Goal: Transaction & Acquisition: Purchase product/service

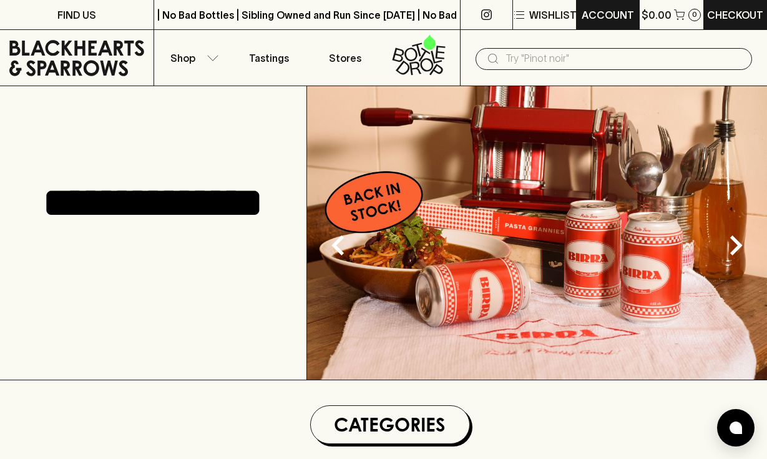
click at [590, 22] on button "ACCOUNT" at bounding box center [608, 14] width 62 height 29
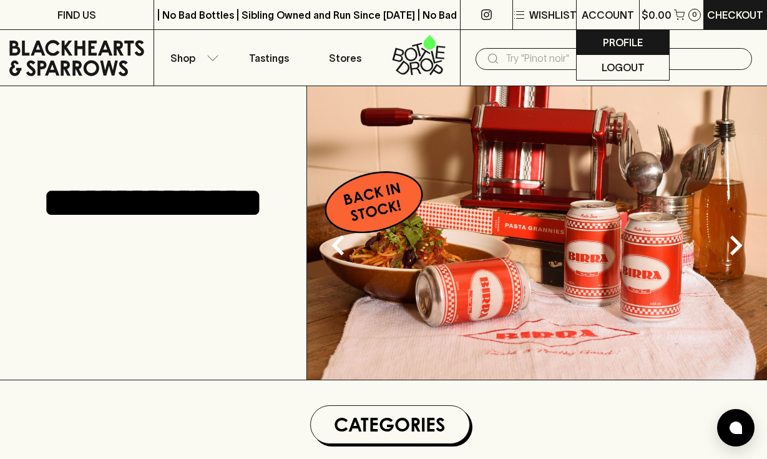
click at [605, 46] on p "Profile" at bounding box center [623, 42] width 40 height 15
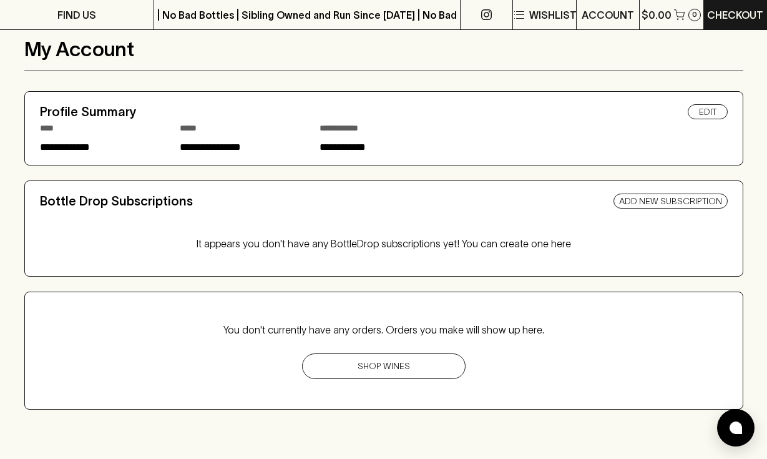
scroll to position [95, 0]
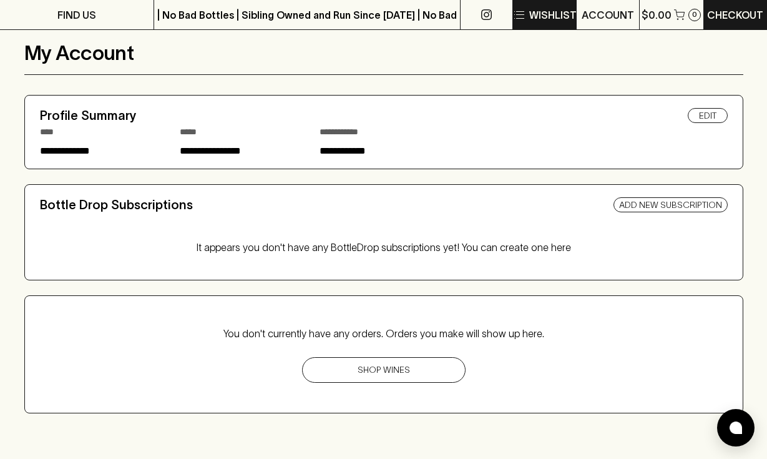
click at [534, 12] on p "Wishlist" at bounding box center [553, 14] width 47 height 15
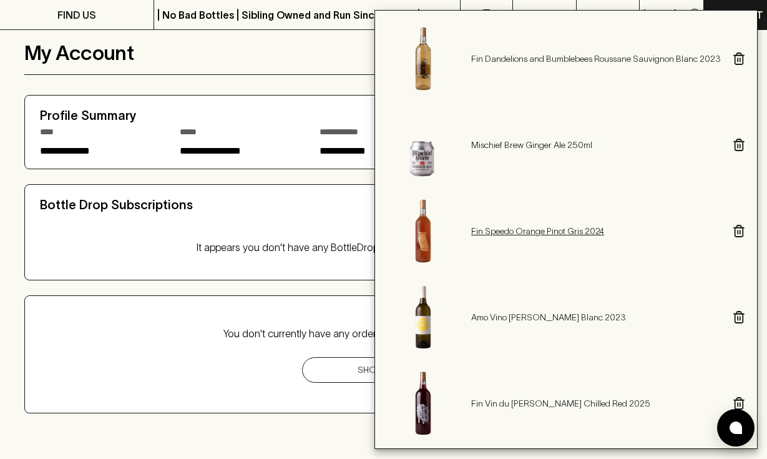
click at [492, 229] on p "Fin Speedo Orange Pinot Gris 2024" at bounding box center [596, 231] width 250 height 12
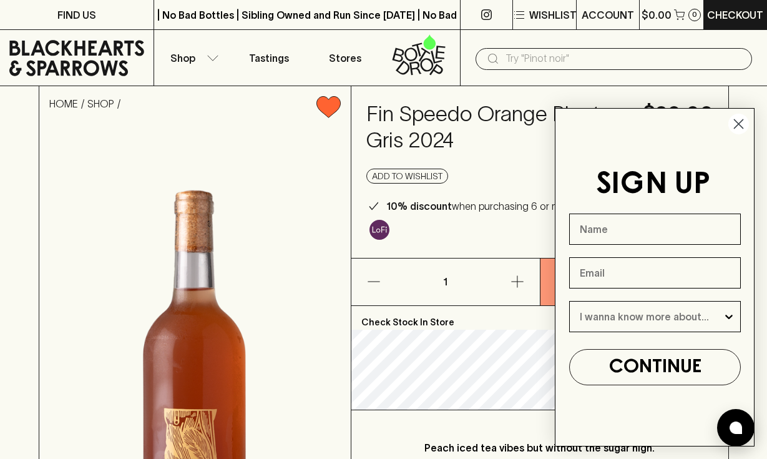
click at [741, 121] on icon "Close dialog" at bounding box center [739, 124] width 9 height 9
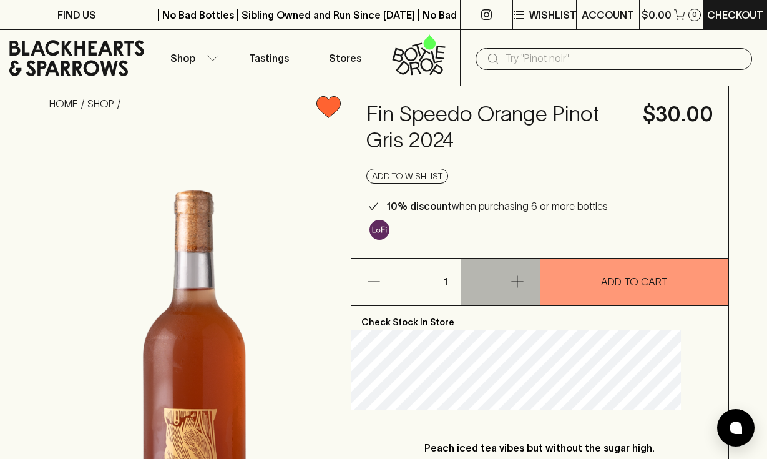
click at [535, 283] on button "button" at bounding box center [500, 282] width 79 height 47
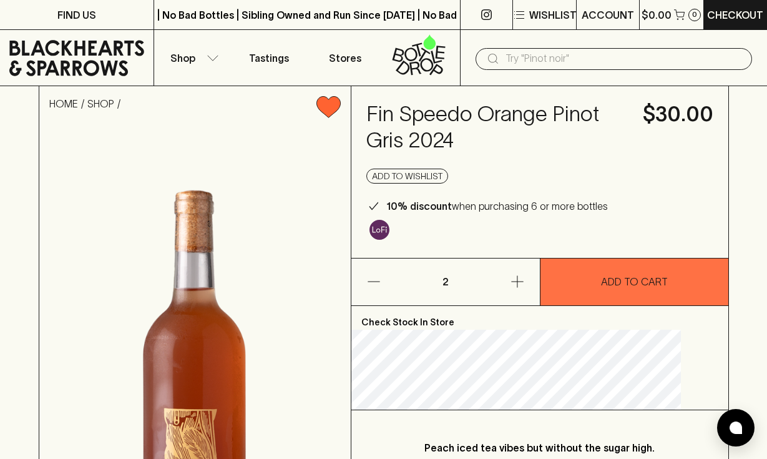
click at [601, 287] on p "ADD TO CART" at bounding box center [634, 281] width 67 height 15
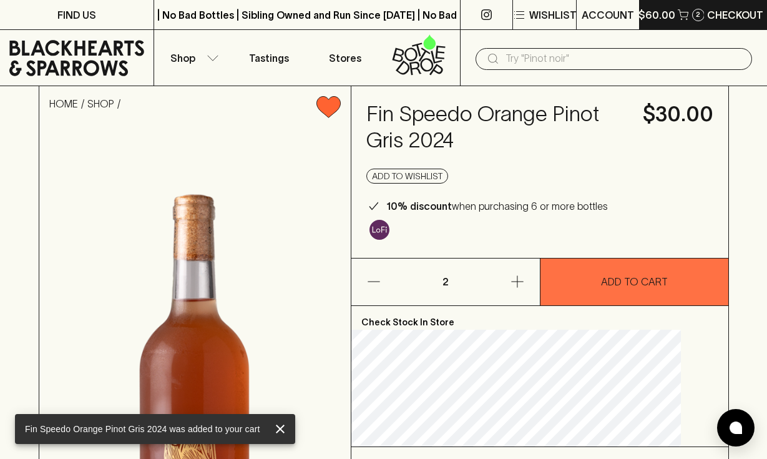
click at [671, 16] on p "$60.00" at bounding box center [657, 14] width 37 height 15
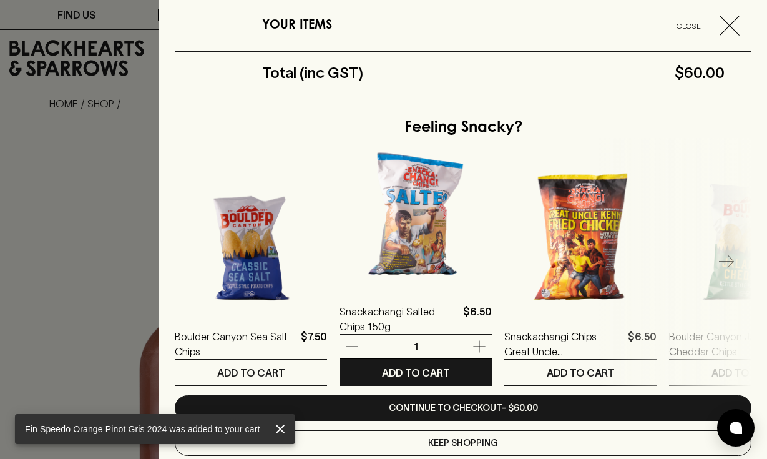
scroll to position [298, 0]
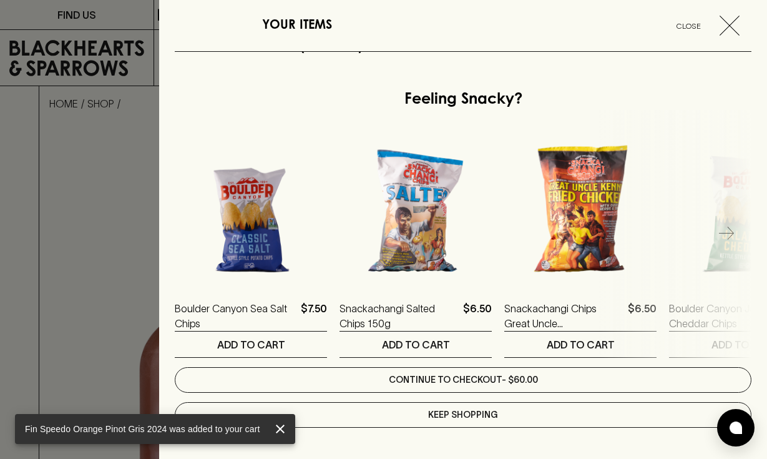
click at [480, 380] on link "Continue to checkout - $60.00" at bounding box center [463, 380] width 577 height 26
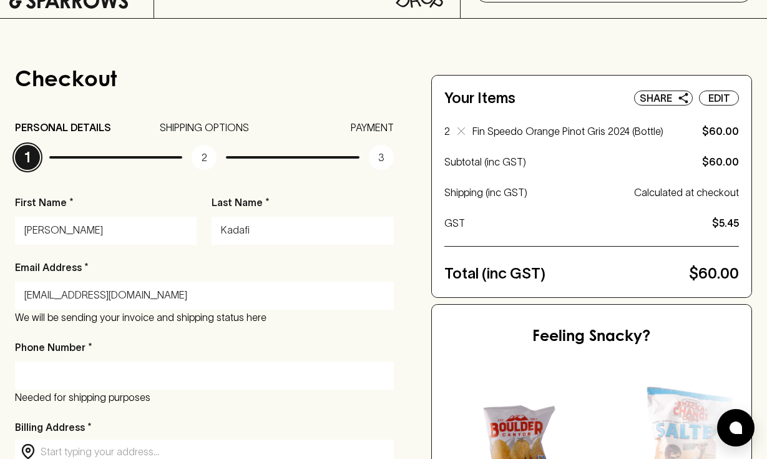
scroll to position [72, 0]
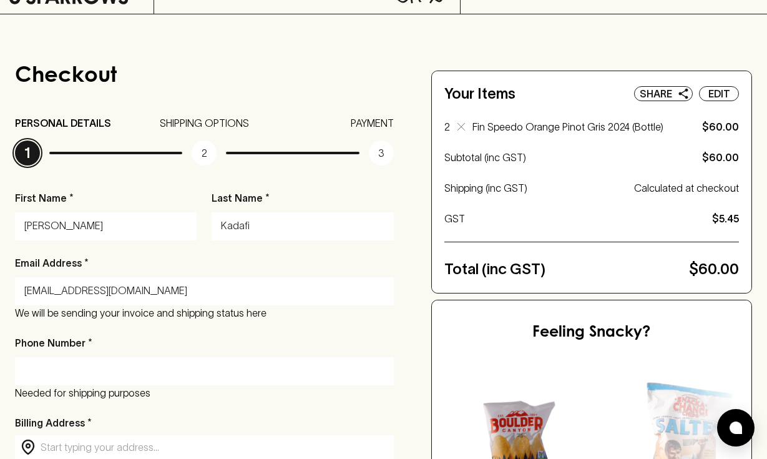
click at [164, 376] on input "Phone Number *" at bounding box center [204, 371] width 360 height 20
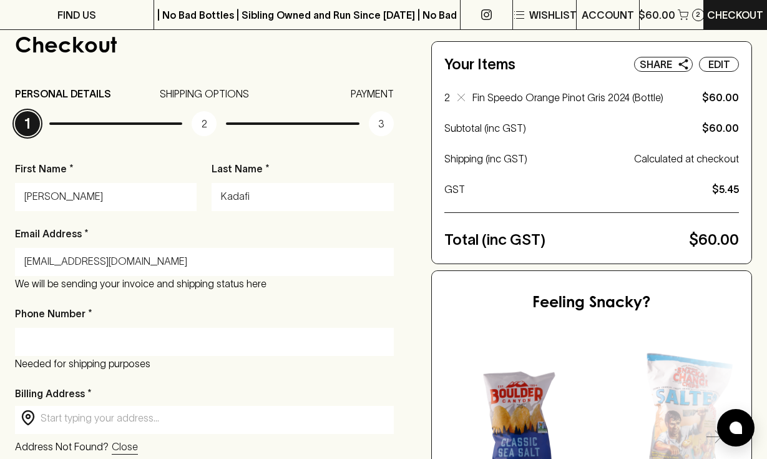
click at [187, 345] on input "Phone Number *" at bounding box center [204, 342] width 360 height 20
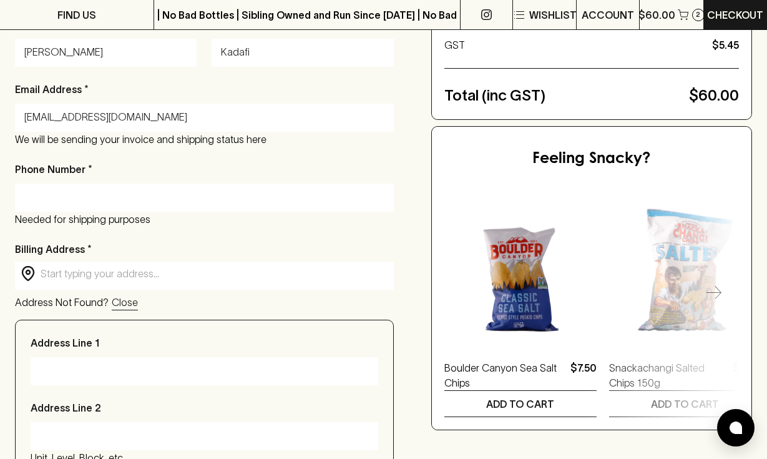
scroll to position [264, 0]
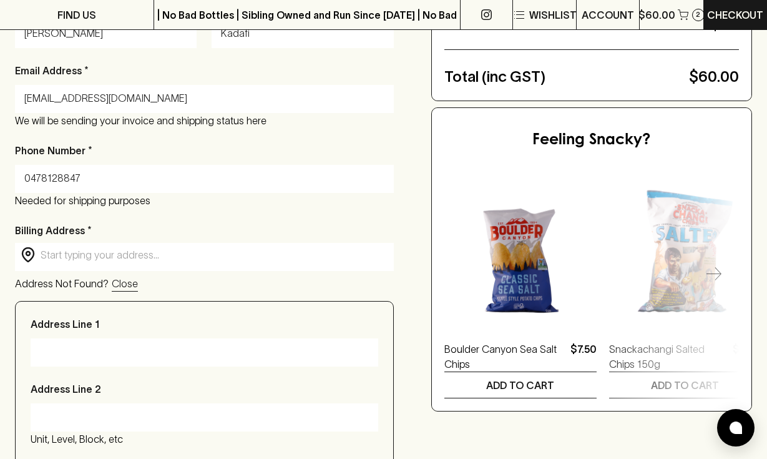
type input "0478128847"
click at [410, 222] on div "Checkout PERSONAL DETAILS 1 SHIPPING OPTIONS 2 PAYMENT 3 First Name * [PERSON_N…" at bounding box center [383, 309] width 737 height 874
click at [99, 255] on input "text" at bounding box center [215, 255] width 348 height 14
type input "[STREET_ADDRESS][PERSON_NAME]"
type input "[PERSON_NAME]"
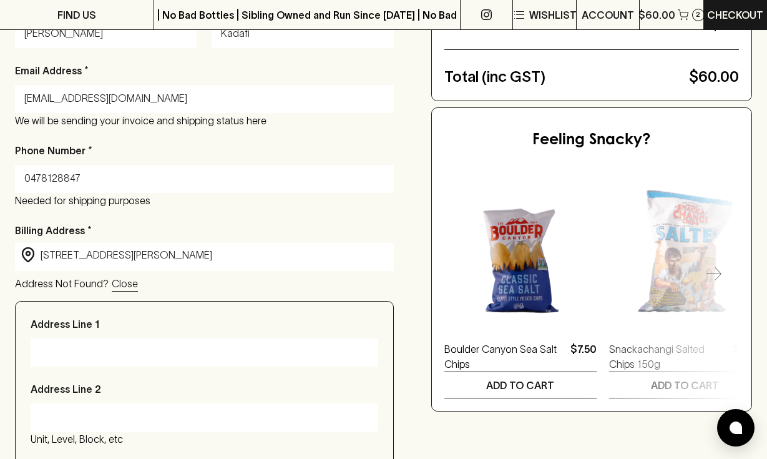
type input "[GEOGRAPHIC_DATA]"
type input "3056"
type input "VIC"
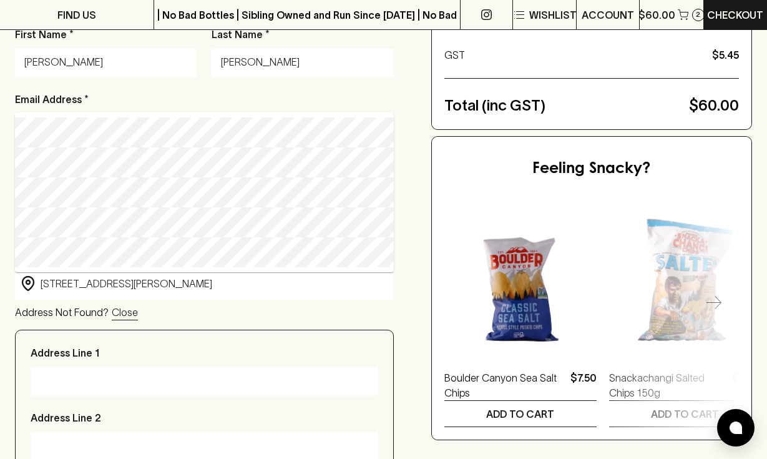
scroll to position [216, 0]
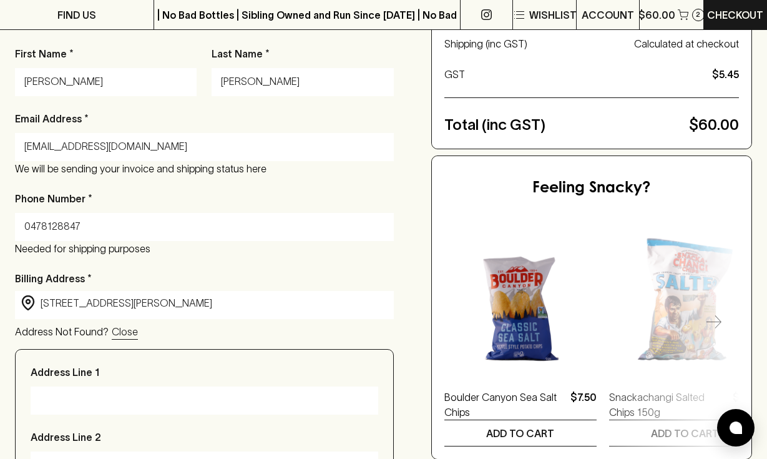
click at [262, 82] on input "[PERSON_NAME]" at bounding box center [302, 82] width 163 height 20
type input "Kadafi"
click at [272, 102] on div "First Name * [PERSON_NAME] Last Name * [PERSON_NAME] Email Address * [EMAIL_ADD…" at bounding box center [204, 419] width 379 height 747
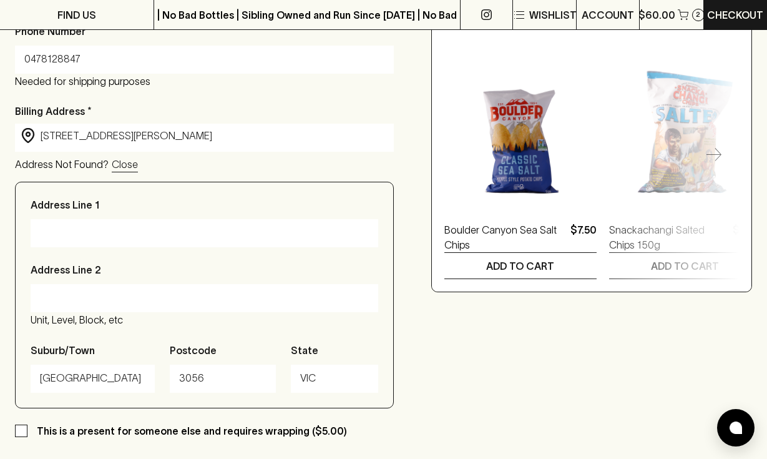
scroll to position [410, 0]
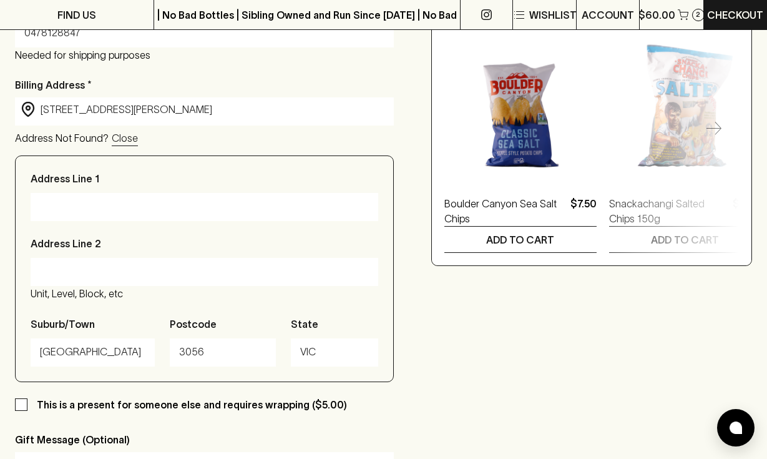
click at [106, 204] on input "Address Line 1" at bounding box center [204, 207] width 329 height 20
click at [38, 204] on div "[STREET_ADDRESS][PERSON_NAME]" at bounding box center [205, 207] width 348 height 28
click at [44, 206] on input "[STREET_ADDRESS][PERSON_NAME]" at bounding box center [204, 207] width 329 height 20
click at [49, 208] on input "[STREET_ADDRESS][PERSON_NAME]" at bounding box center [204, 207] width 329 height 20
click at [42, 202] on input "[STREET_ADDRESS][PERSON_NAME]" at bounding box center [204, 207] width 329 height 20
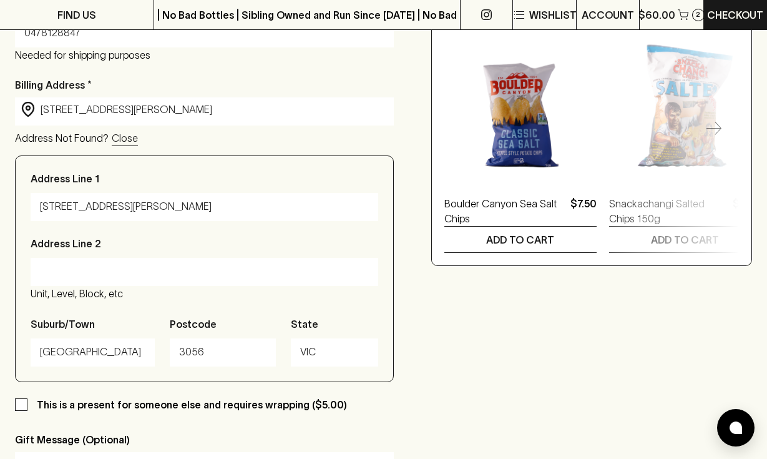
click at [190, 211] on input "[STREET_ADDRESS][PERSON_NAME]" at bounding box center [204, 207] width 329 height 20
type input "[STREET_ADDRESS][PERSON_NAME]"
click at [194, 308] on div "Address Line 1 [STREET_ADDRESS][GEOGRAPHIC_DATA][PERSON_NAME], etc Suburb/[GEOG…" at bounding box center [204, 268] width 379 height 227
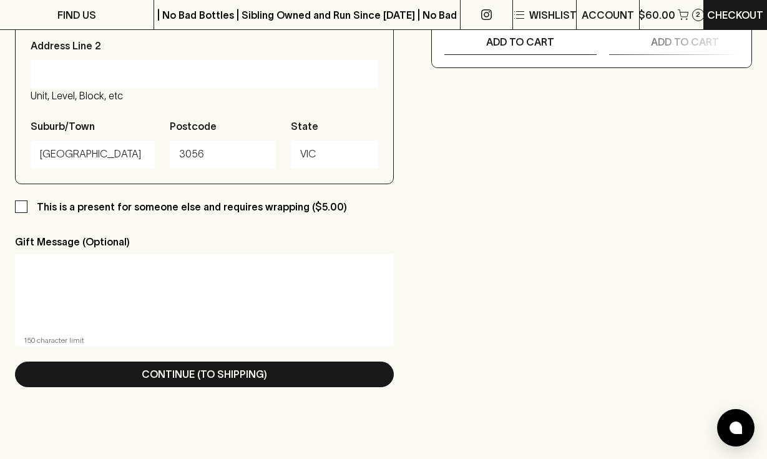
scroll to position [606, 0]
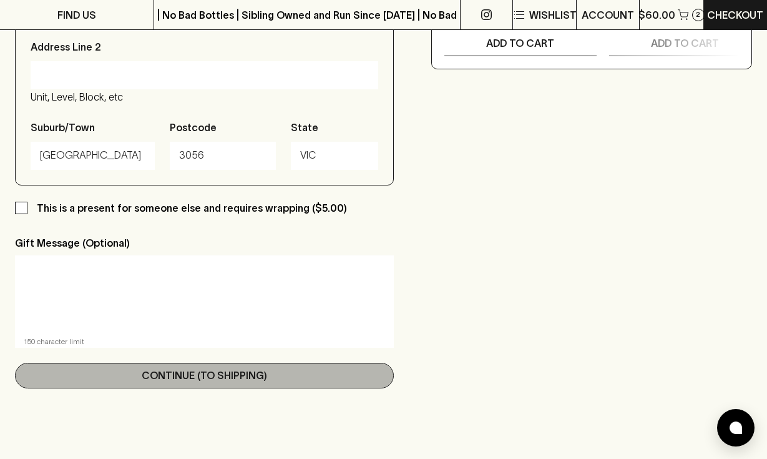
click at [265, 384] on button "Continue (To Shipping)" at bounding box center [204, 376] width 379 height 26
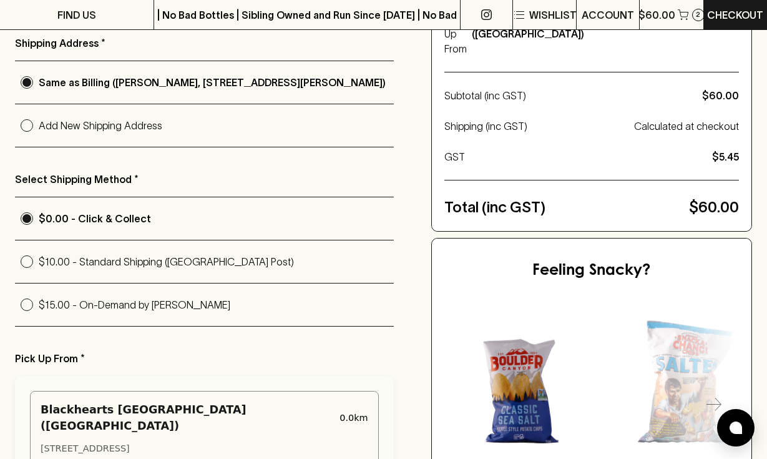
scroll to position [232, 0]
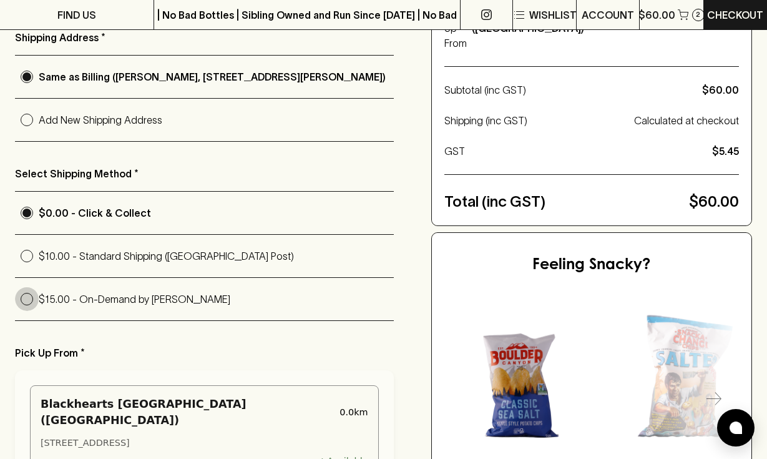
click at [28, 306] on input "$15.00 - On-Demand by [PERSON_NAME]" at bounding box center [27, 299] width 24 height 24
radio input "true"
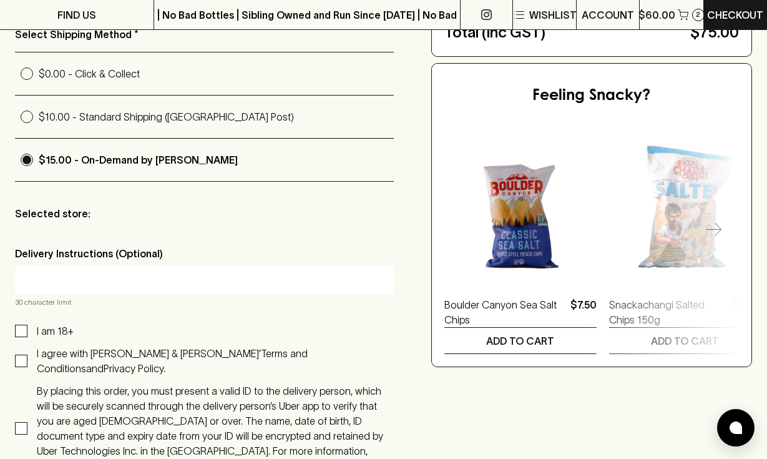
scroll to position [421, 0]
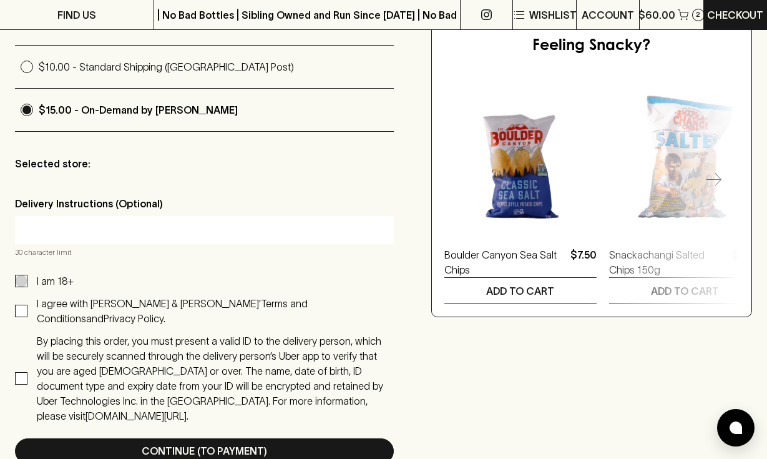
click at [21, 287] on input "I am 18+" at bounding box center [21, 281] width 12 height 12
checkbox input "true"
click at [22, 312] on input "I agree with [PERSON_NAME] & [PERSON_NAME]’ Terms and Conditions and Privacy Po…" at bounding box center [21, 311] width 12 height 12
checkbox input "true"
click at [19, 372] on input "By placing this order, you must present a valid ID to the delivery person, whic…" at bounding box center [21, 378] width 12 height 12
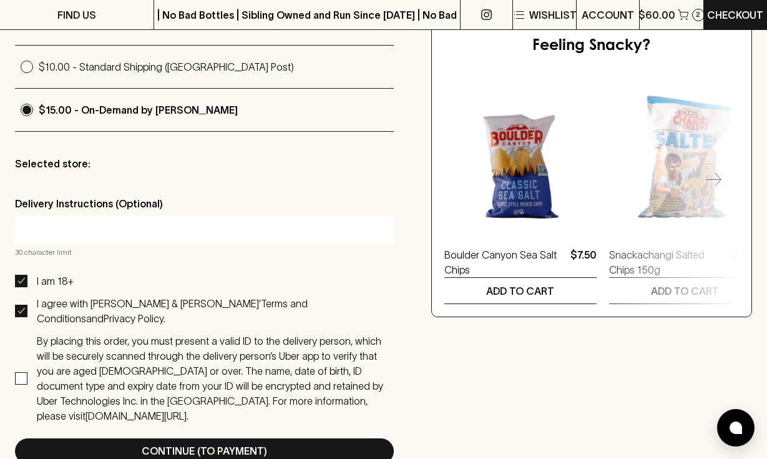
checkbox input "true"
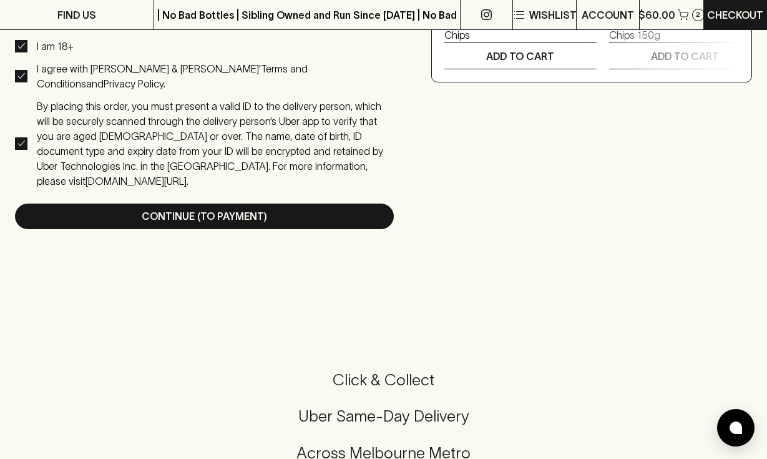
scroll to position [655, 0]
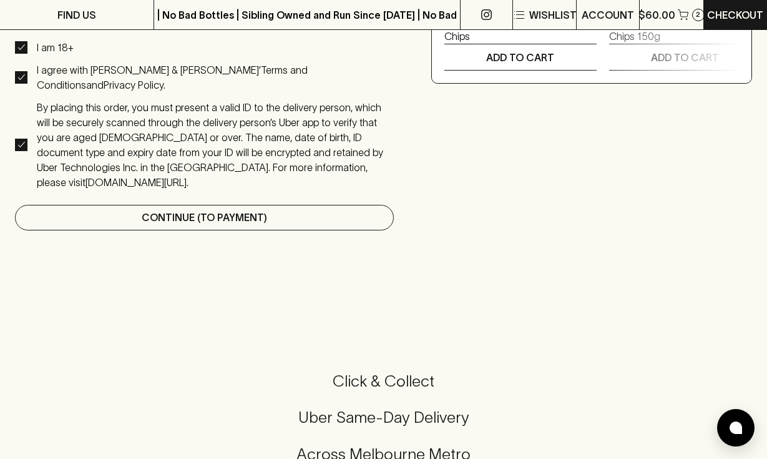
click at [267, 205] on button "Continue (To Payment)" at bounding box center [204, 218] width 379 height 26
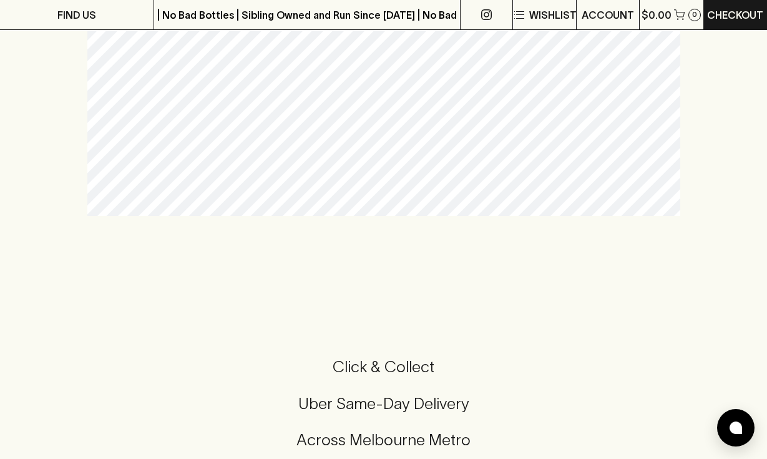
scroll to position [528, 0]
